Goal: Use online tool/utility: Utilize a website feature to perform a specific function

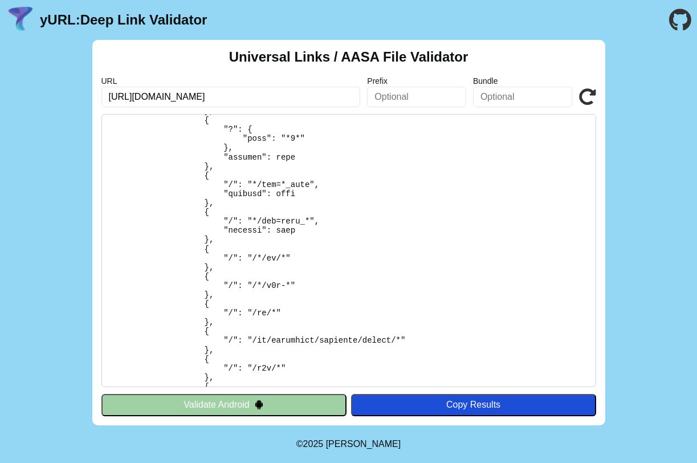
click at [355, 237] on pre at bounding box center [348, 250] width 495 height 273
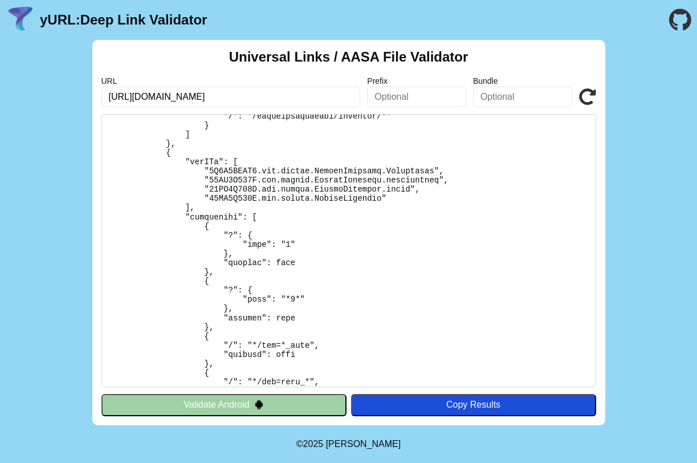
scroll to position [262, 0]
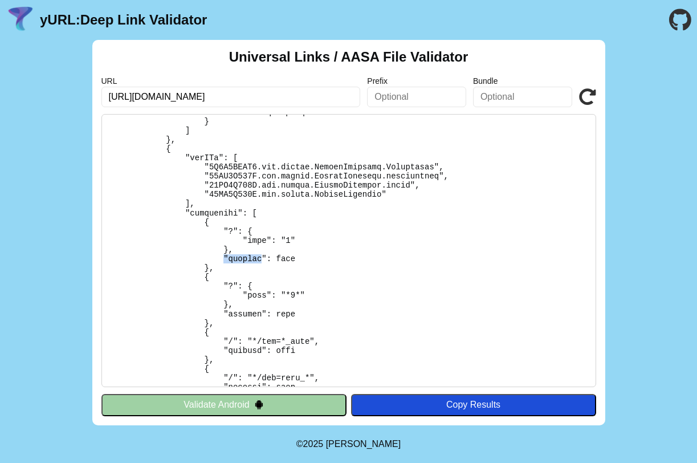
drag, startPoint x: 222, startPoint y: 256, endPoint x: 264, endPoint y: 257, distance: 42.7
click at [264, 257] on pre at bounding box center [348, 250] width 495 height 273
click at [264, 260] on pre at bounding box center [348, 250] width 495 height 273
drag, startPoint x: 266, startPoint y: 258, endPoint x: 224, endPoint y: 258, distance: 42.2
click at [224, 258] on pre at bounding box center [348, 250] width 495 height 273
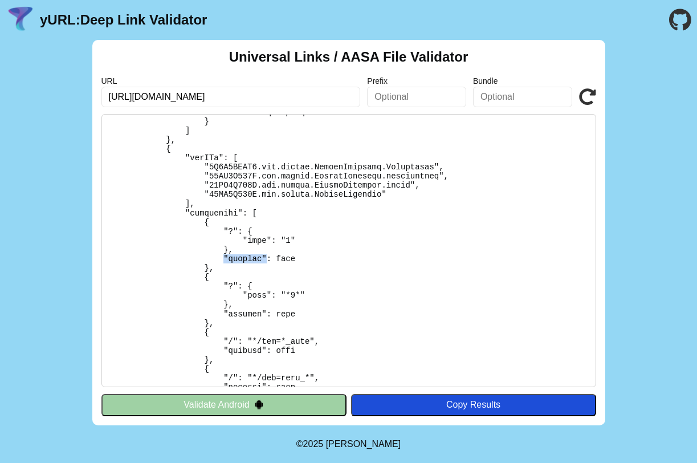
copy pre ""exclude""
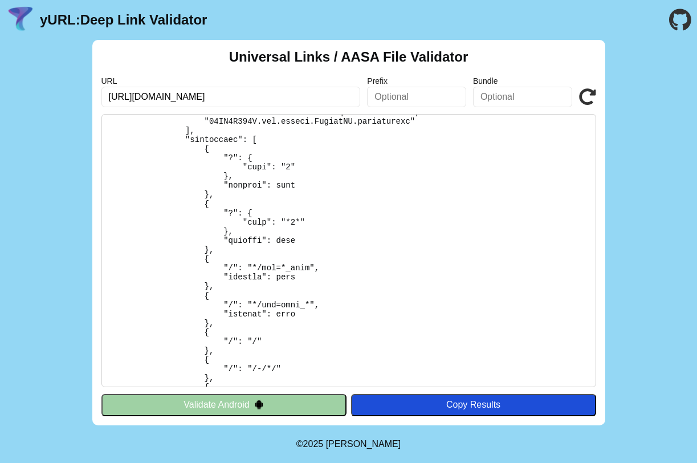
scroll to position [4295, 0]
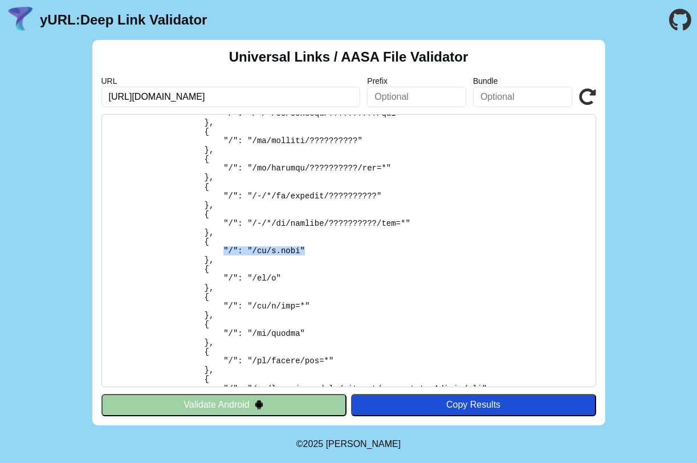
drag, startPoint x: 223, startPoint y: 248, endPoint x: 305, endPoint y: 248, distance: 82.1
click at [305, 248] on pre at bounding box center [348, 250] width 495 height 273
drag, startPoint x: 217, startPoint y: 95, endPoint x: 134, endPoint y: 94, distance: 82.6
click at [134, 94] on input "[URL][DOMAIN_NAME]" at bounding box center [230, 97] width 259 height 21
click at [258, 252] on pre at bounding box center [348, 250] width 495 height 273
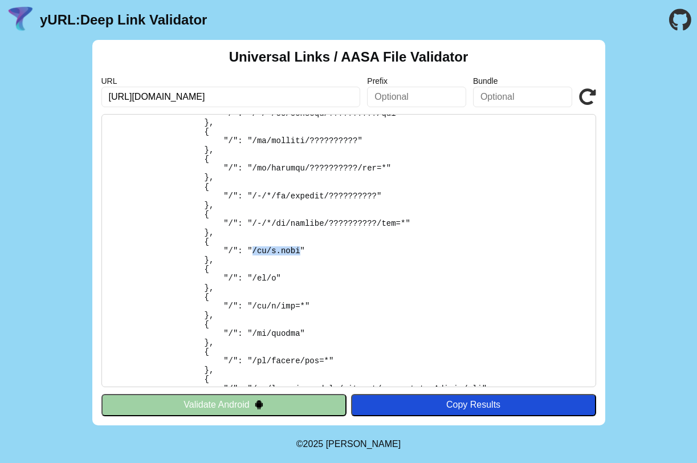
drag, startPoint x: 251, startPoint y: 251, endPoint x: 301, endPoint y: 252, distance: 50.2
click at [301, 252] on pre at bounding box center [348, 250] width 495 height 273
click at [352, 248] on pre at bounding box center [348, 250] width 495 height 273
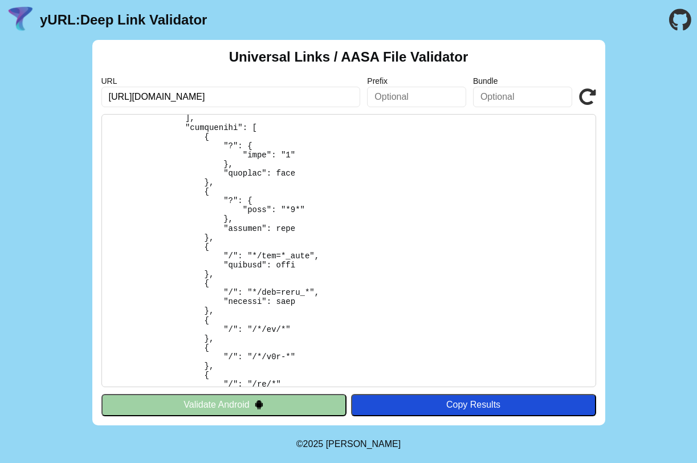
scroll to position [337, 0]
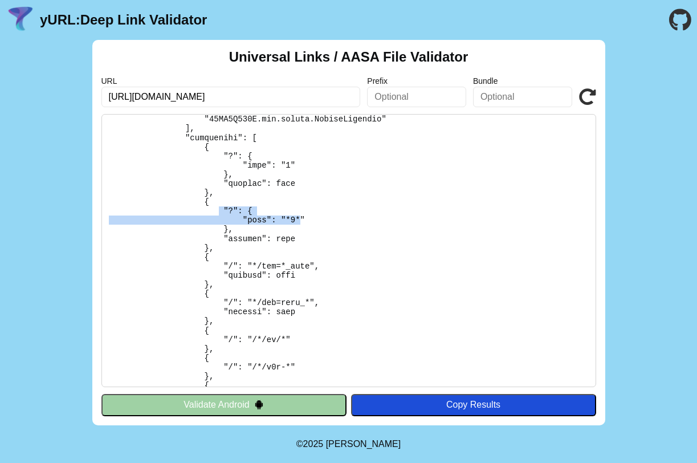
drag, startPoint x: 300, startPoint y: 219, endPoint x: 221, endPoint y: 209, distance: 79.9
click at [221, 209] on pre at bounding box center [348, 250] width 495 height 273
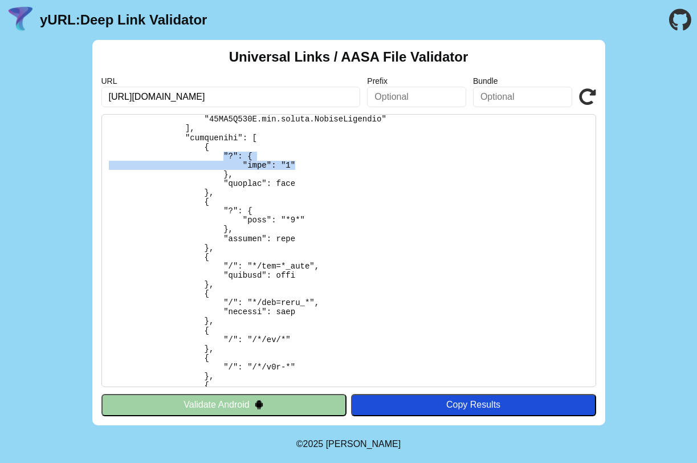
drag, startPoint x: 223, startPoint y: 154, endPoint x: 336, endPoint y: 164, distance: 112.6
click at [336, 164] on pre at bounding box center [348, 250] width 495 height 273
drag, startPoint x: 253, startPoint y: 266, endPoint x: 308, endPoint y: 266, distance: 54.7
click at [308, 266] on pre at bounding box center [348, 250] width 495 height 273
drag, startPoint x: 224, startPoint y: 273, endPoint x: 303, endPoint y: 273, distance: 78.6
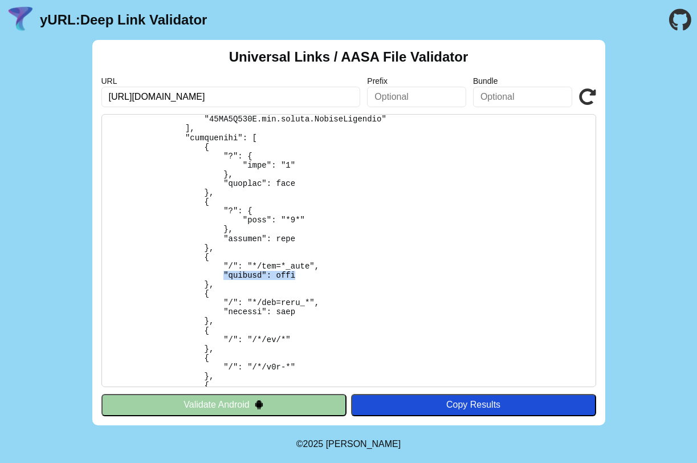
click at [303, 273] on pre at bounding box center [348, 250] width 495 height 273
click at [230, 271] on pre at bounding box center [348, 250] width 495 height 273
drag, startPoint x: 252, startPoint y: 266, endPoint x: 309, endPoint y: 266, distance: 57.0
click at [310, 267] on pre at bounding box center [348, 250] width 495 height 273
click at [343, 222] on pre at bounding box center [348, 250] width 495 height 273
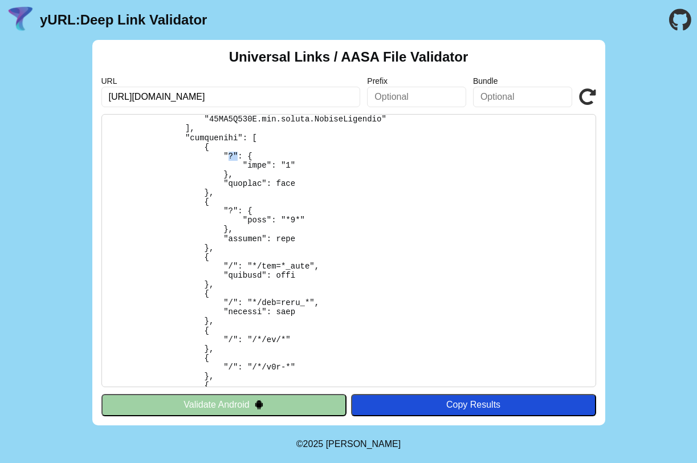
drag, startPoint x: 228, startPoint y: 154, endPoint x: 238, endPoint y: 154, distance: 10.3
click at [238, 154] on pre at bounding box center [348, 250] width 495 height 273
drag, startPoint x: 247, startPoint y: 219, endPoint x: 298, endPoint y: 219, distance: 51.3
click at [298, 219] on pre at bounding box center [348, 250] width 495 height 273
click at [299, 260] on pre at bounding box center [348, 250] width 495 height 273
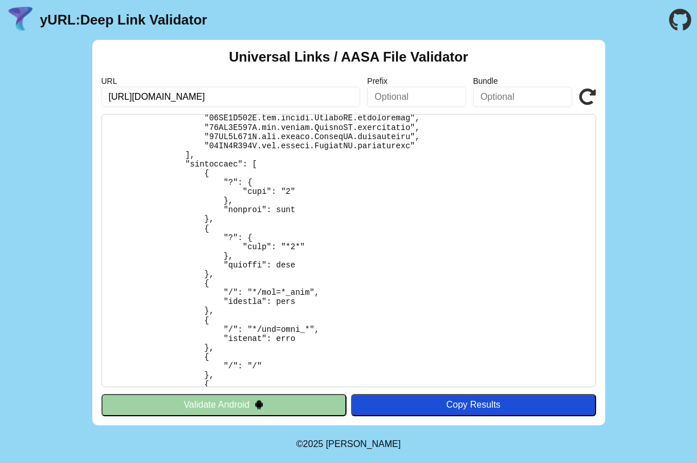
scroll to position [1816, 0]
click at [381, 218] on pre at bounding box center [348, 250] width 495 height 273
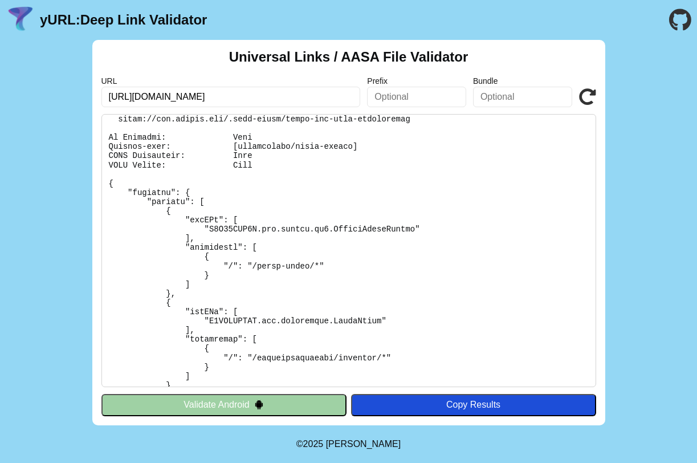
scroll to position [0, 0]
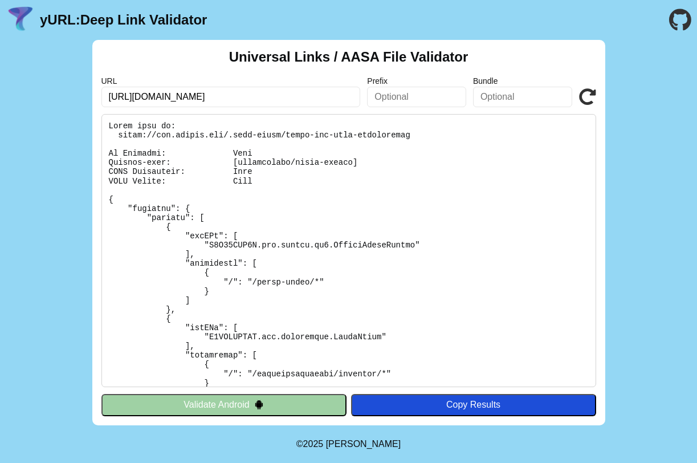
click at [499, 406] on div "Copy Results" at bounding box center [474, 404] width 234 height 10
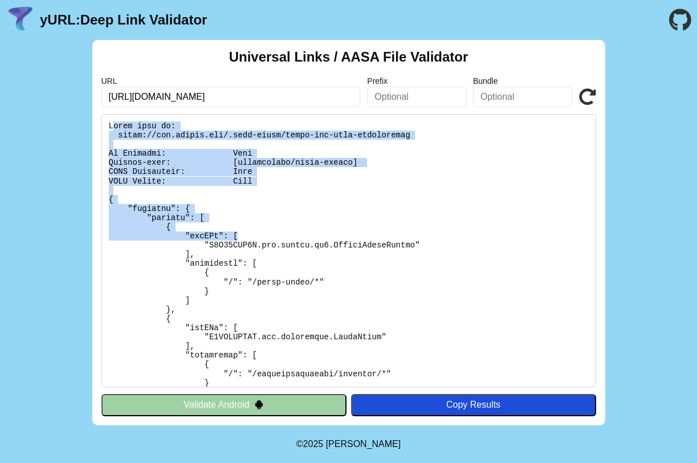
drag, startPoint x: 111, startPoint y: 124, endPoint x: 240, endPoint y: 235, distance: 170.9
click at [240, 235] on pre at bounding box center [348, 250] width 495 height 273
click at [210, 133] on pre at bounding box center [348, 250] width 495 height 273
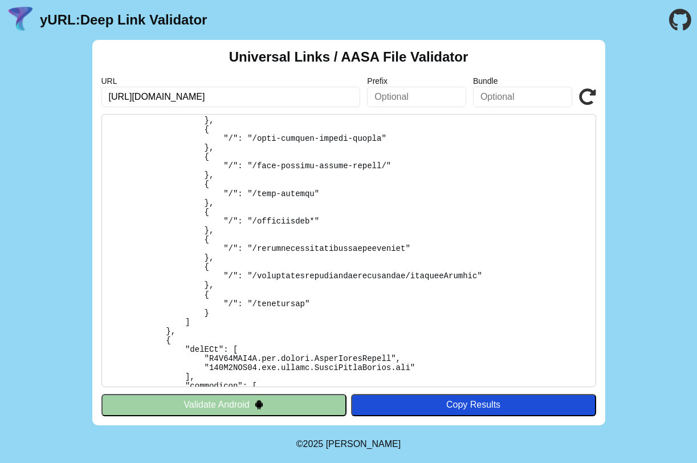
scroll to position [68368, 0]
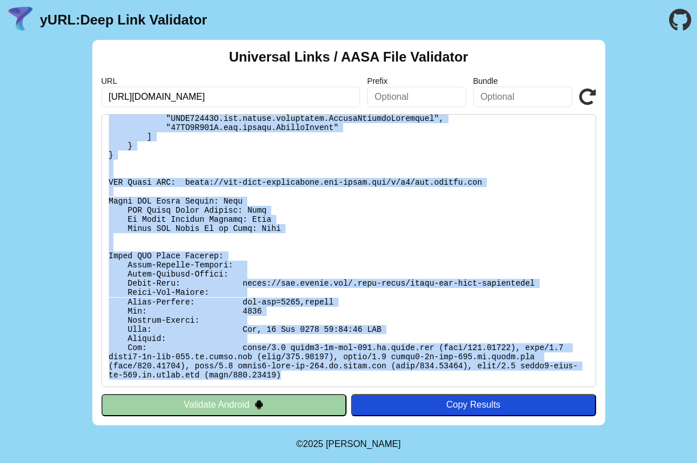
drag, startPoint x: 107, startPoint y: 123, endPoint x: 292, endPoint y: 372, distance: 310.5
click at [292, 372] on pre at bounding box center [348, 250] width 495 height 273
copy pre "Found file at: [URL][DOMAIN_NAME] No Redirect: Pass Content-type: [application/…"
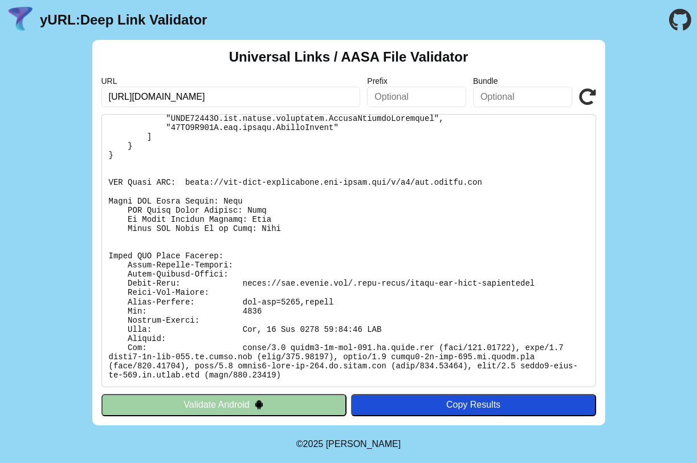
click at [221, 268] on pre at bounding box center [348, 250] width 495 height 273
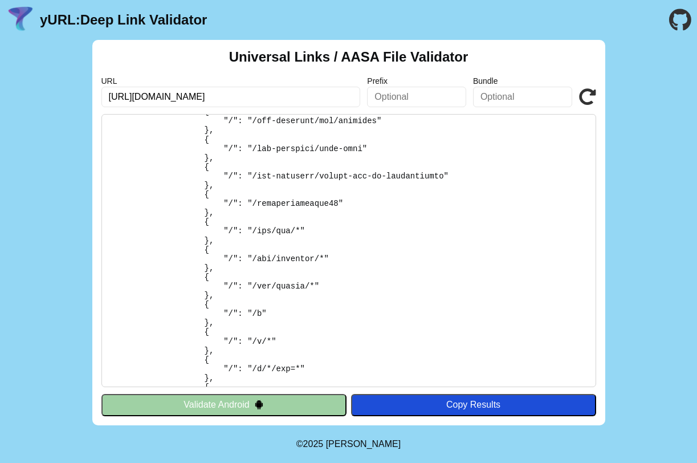
scroll to position [4295, 0]
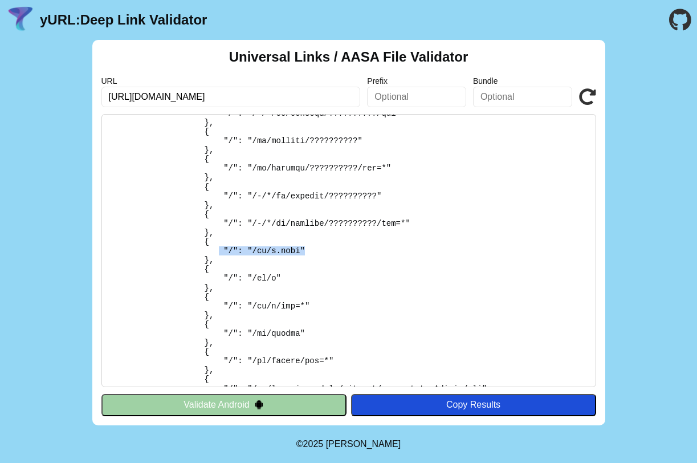
drag, startPoint x: 221, startPoint y: 247, endPoint x: 332, endPoint y: 249, distance: 111.7
click at [332, 249] on pre at bounding box center [348, 250] width 495 height 273
click at [358, 253] on pre at bounding box center [348, 250] width 495 height 273
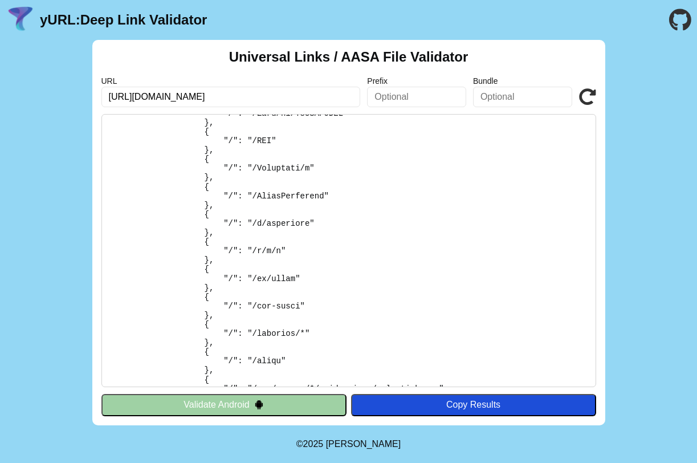
scroll to position [22014, 0]
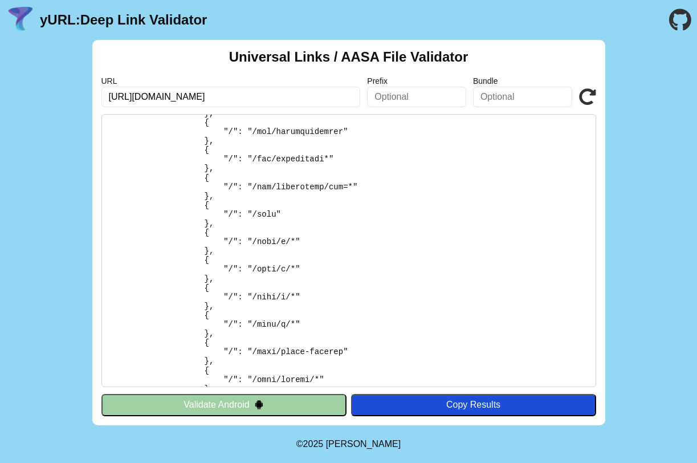
drag, startPoint x: 221, startPoint y: 95, endPoint x: 133, endPoint y: 95, distance: 87.8
click at [133, 95] on input "[URL][DOMAIN_NAME]" at bounding box center [230, 97] width 259 height 21
click at [144, 95] on input "[URL][DOMAIN_NAME]" at bounding box center [230, 97] width 259 height 21
click at [300, 89] on input "[URL][DOMAIN_NAME]" at bounding box center [230, 97] width 259 height 21
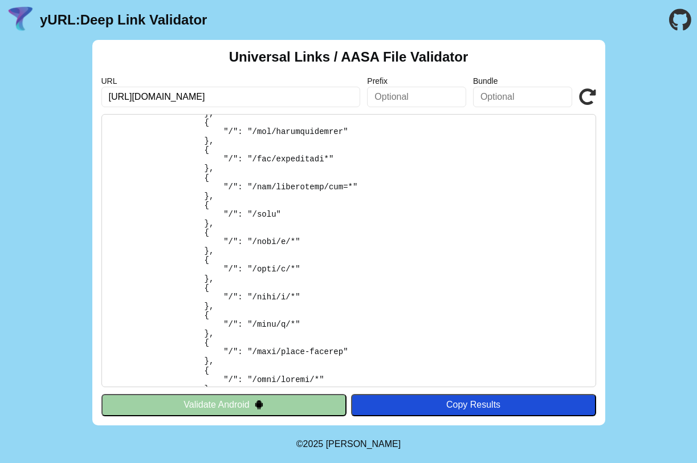
type input "[URL][DOMAIN_NAME]"
click button "Validate" at bounding box center [0, 0] width 0 height 0
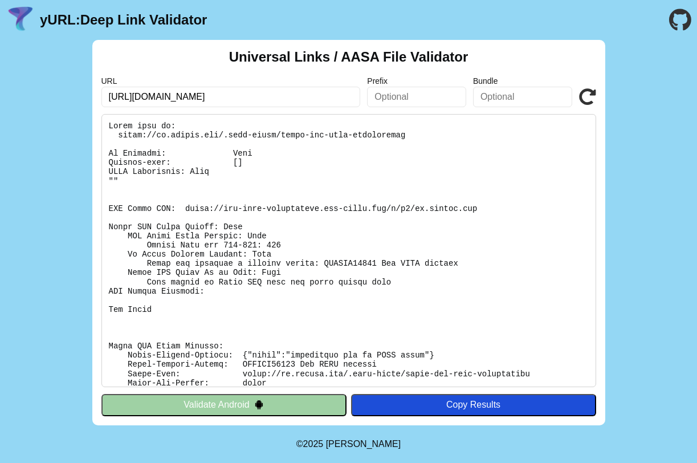
click at [141, 99] on input "https://mi.amazon.com" at bounding box center [230, 97] width 259 height 21
type input "[URL][DOMAIN_NAME]"
click at [353, 145] on pre at bounding box center [348, 250] width 495 height 273
click at [590, 100] on icon at bounding box center [587, 96] width 17 height 17
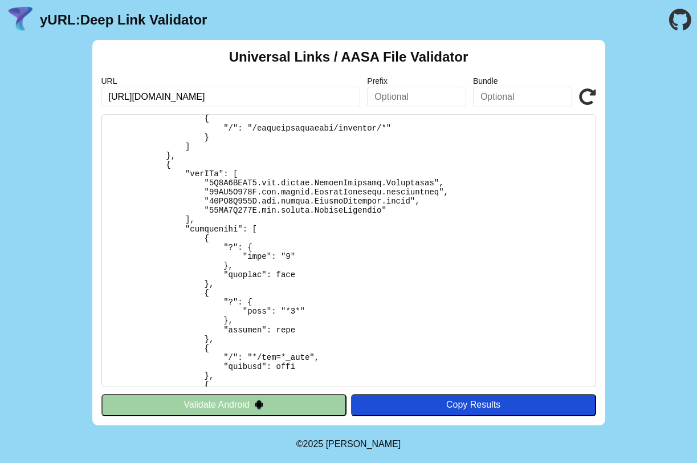
scroll to position [247, 0]
click at [154, 97] on input "[URL][DOMAIN_NAME]" at bounding box center [230, 97] width 259 height 21
click at [287, 263] on pre at bounding box center [348, 250] width 495 height 273
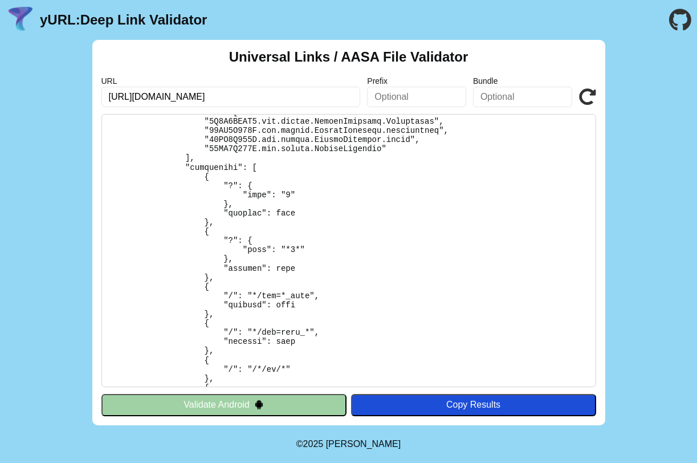
scroll to position [309, 0]
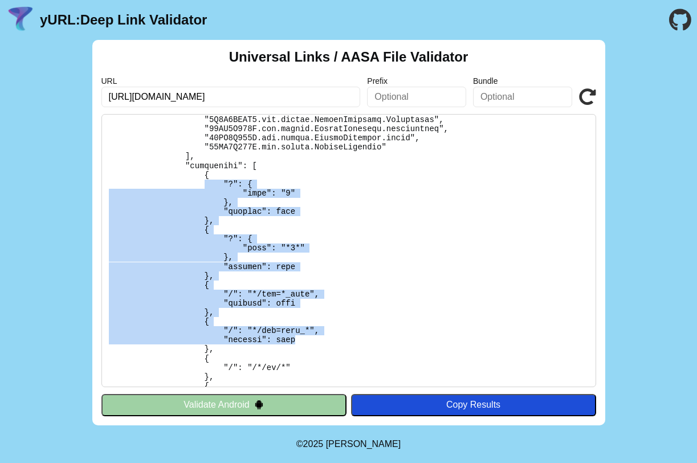
drag, startPoint x: 304, startPoint y: 339, endPoint x: 203, endPoint y: 183, distance: 185.9
click at [203, 183] on pre at bounding box center [348, 250] width 495 height 273
click at [300, 293] on pre at bounding box center [348, 250] width 495 height 273
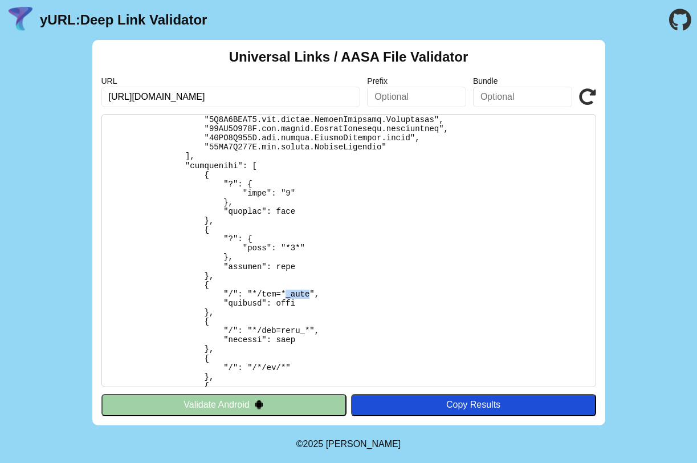
click at [300, 293] on pre at bounding box center [348, 250] width 495 height 273
drag, startPoint x: 301, startPoint y: 247, endPoint x: 286, endPoint y: 247, distance: 15.4
click at [286, 247] on pre at bounding box center [348, 250] width 495 height 273
drag, startPoint x: 136, startPoint y: 97, endPoint x: 275, endPoint y: 97, distance: 139.6
click at [275, 97] on input "[URL][DOMAIN_NAME]" at bounding box center [230, 97] width 259 height 21
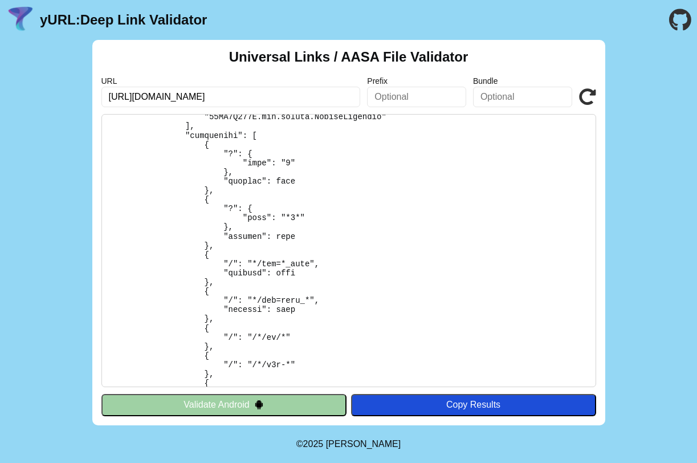
scroll to position [341, 0]
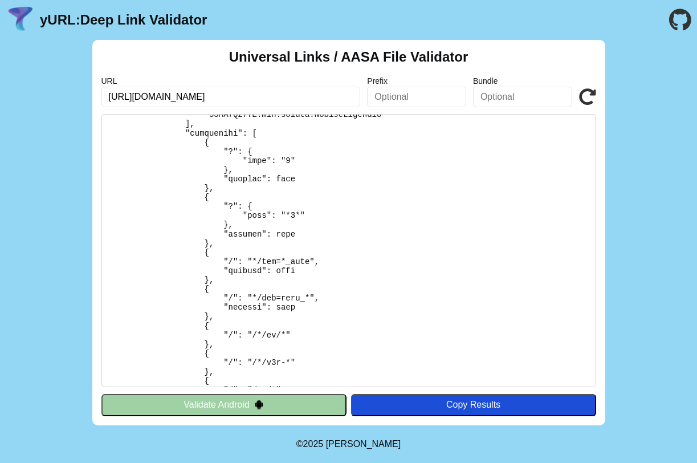
click at [271, 104] on input "[URL][DOMAIN_NAME]" at bounding box center [230, 97] width 259 height 21
